Goal: Check status

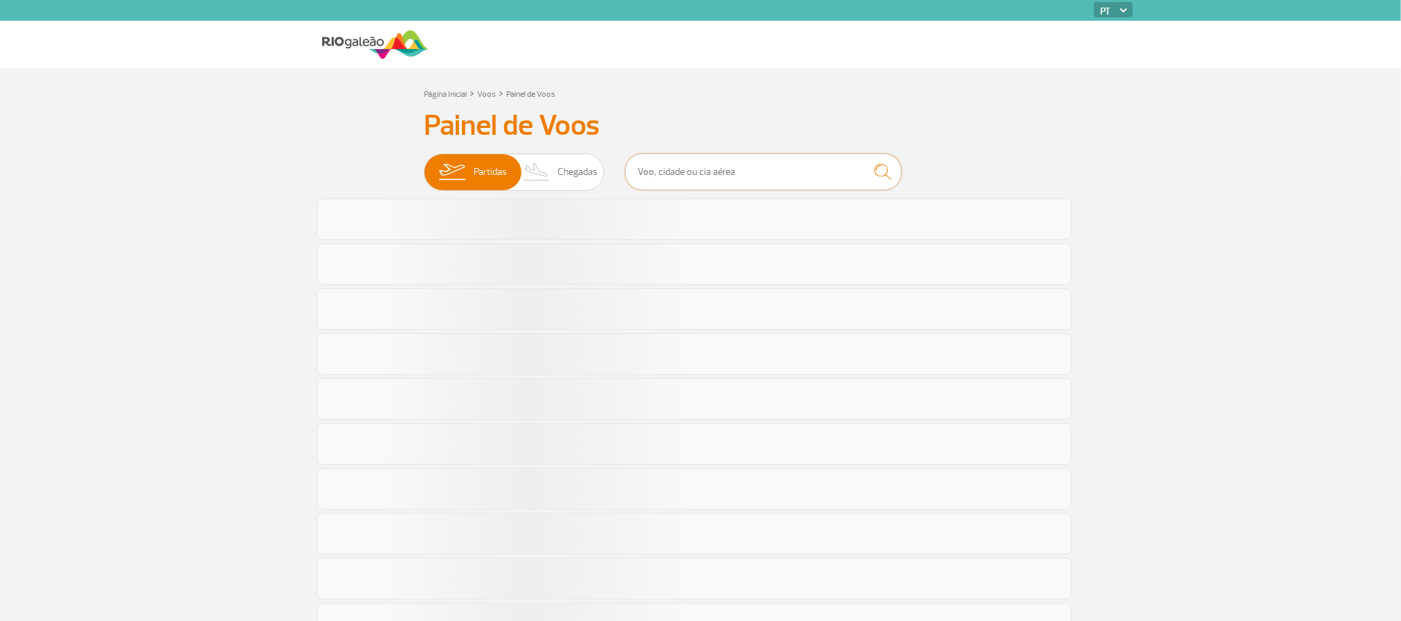
click at [760, 158] on input "text" at bounding box center [763, 172] width 277 height 37
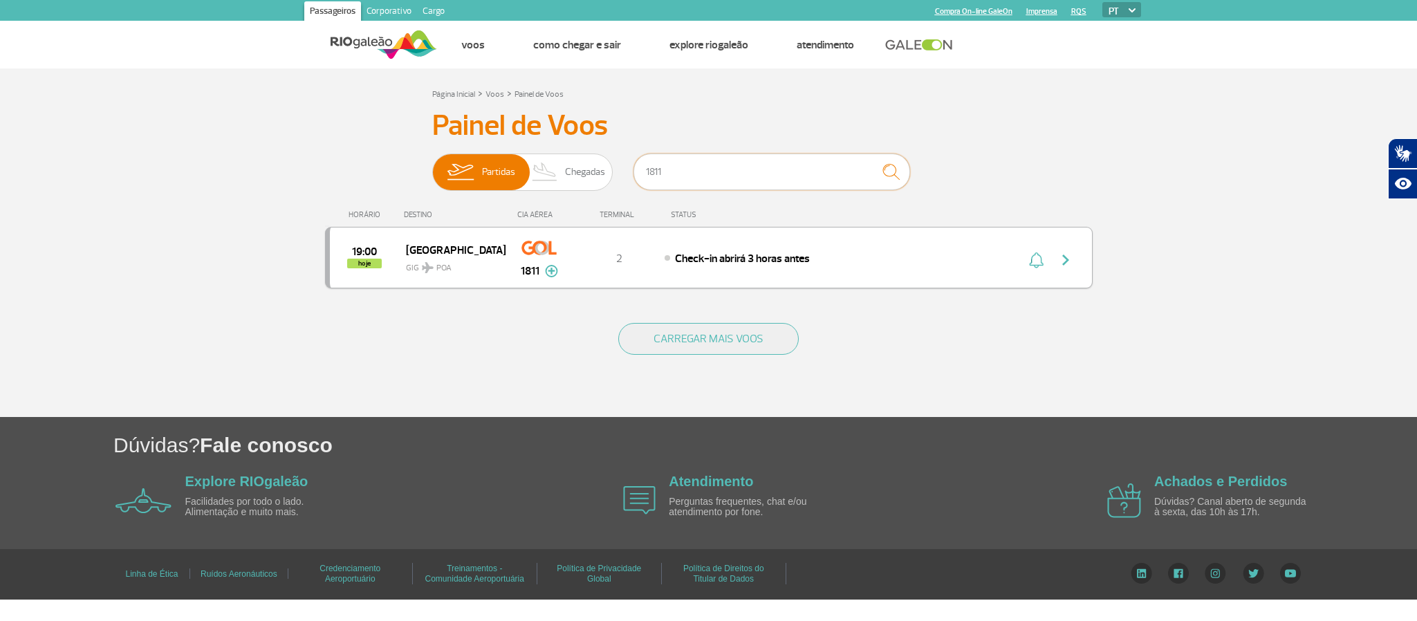
type input "1811"
click at [1068, 255] on img "button" at bounding box center [1065, 260] width 17 height 17
